Goal: Communication & Community: Answer question/provide support

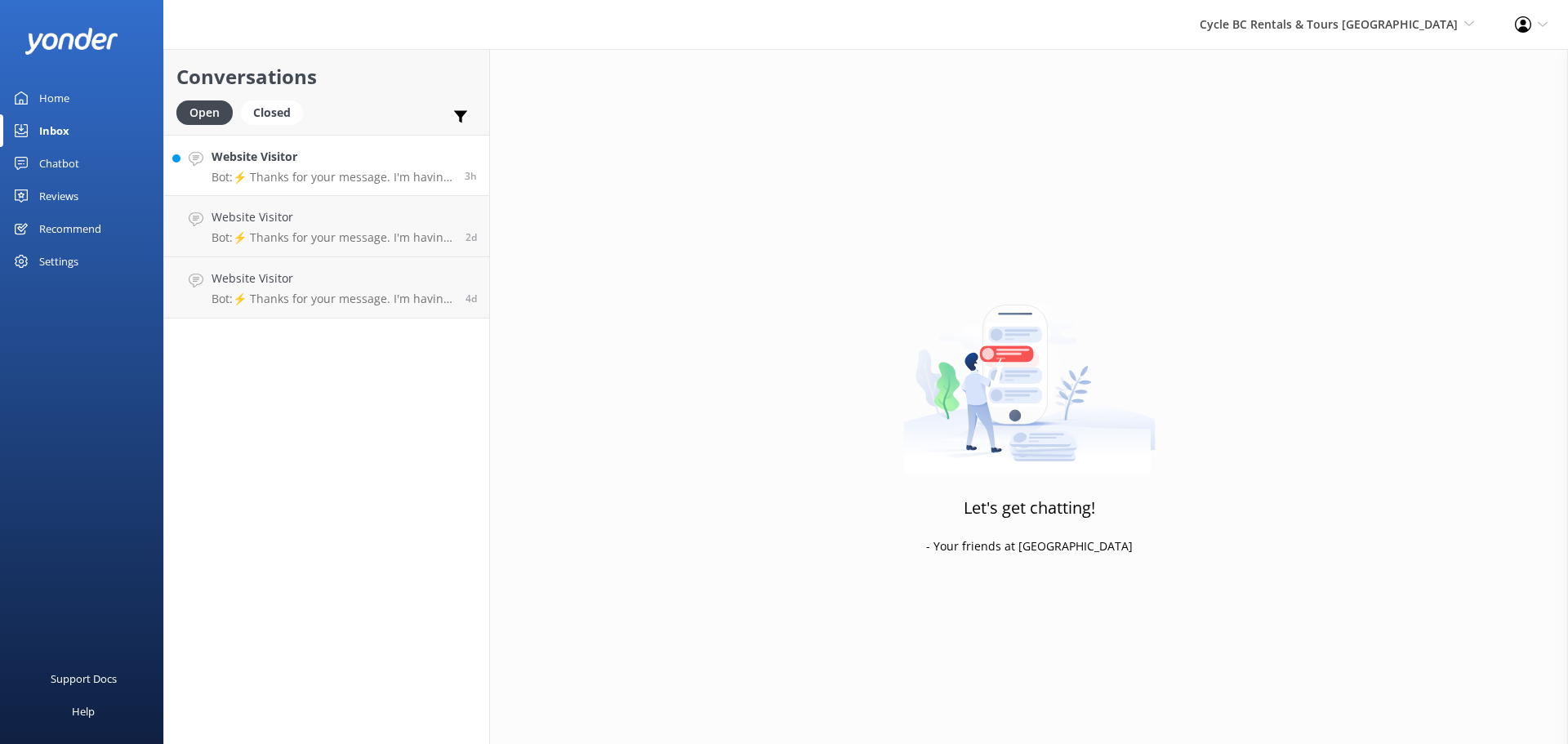
click at [401, 176] on p "Bot: ⚡ Thanks for your message. I'm having a difficult time finding the right a…" at bounding box center [332, 177] width 241 height 15
